Goal: Information Seeking & Learning: Learn about a topic

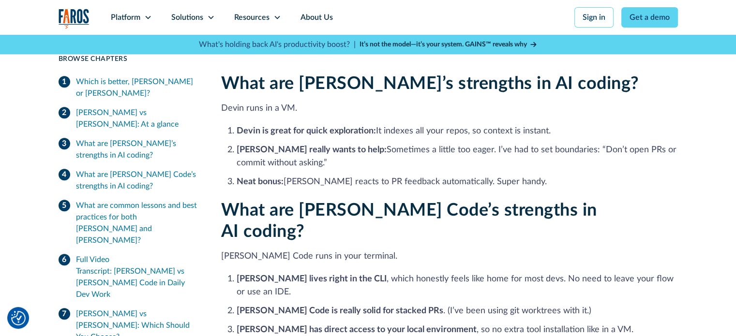
click at [457, 176] on li "Neat bonus: Devin reacts to PR feedback automatically. Super handy." at bounding box center [457, 182] width 441 height 13
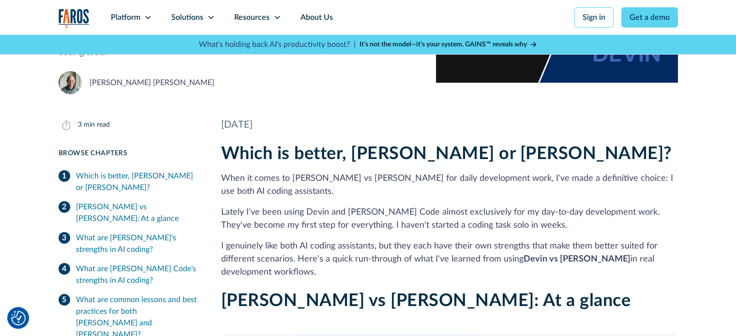
scroll to position [242, 0]
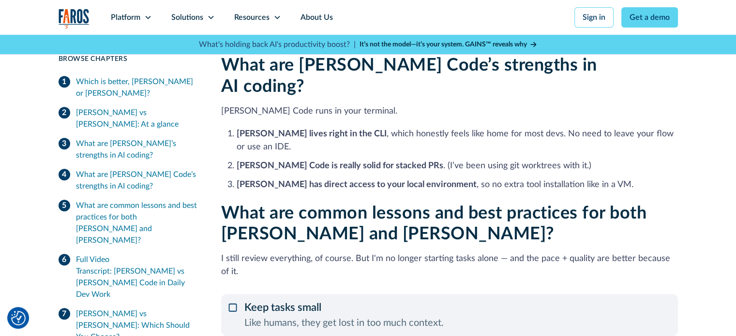
scroll to position [726, 0]
